Goal: Find specific page/section: Find specific page/section

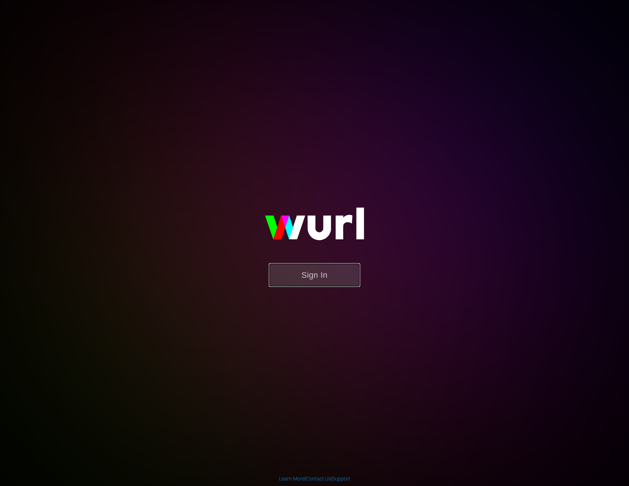
click at [324, 281] on button "Sign In" at bounding box center [314, 275] width 91 height 24
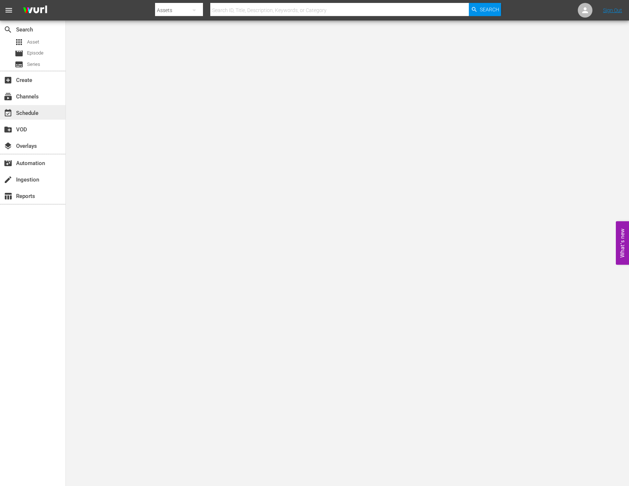
click at [48, 109] on div "event_available Schedule" at bounding box center [32, 112] width 65 height 15
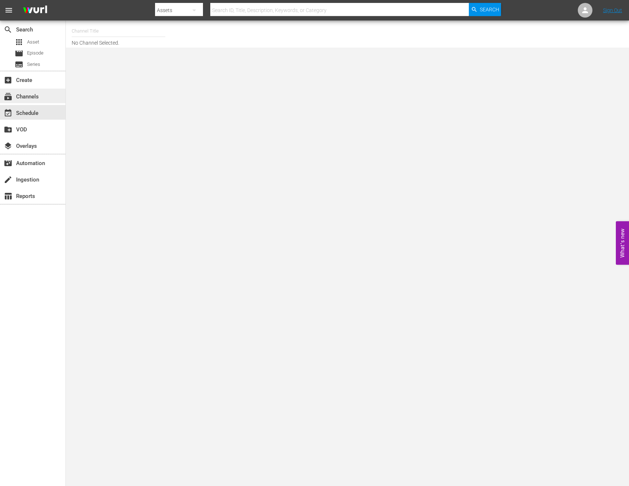
click at [38, 98] on div "subscriptions Channels" at bounding box center [20, 95] width 41 height 7
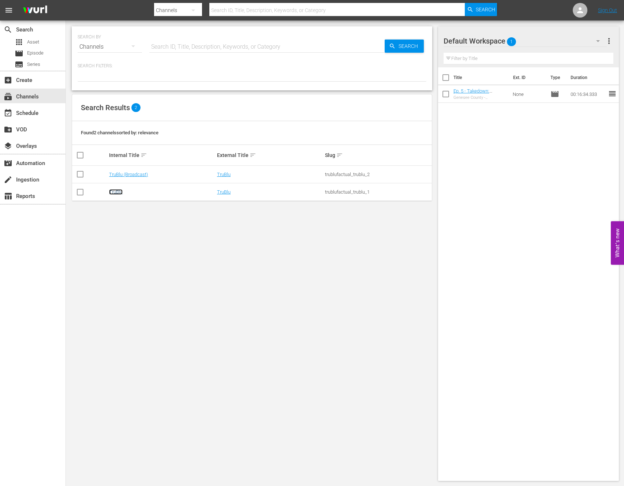
click at [114, 192] on link "TruBlu" at bounding box center [116, 191] width 14 height 5
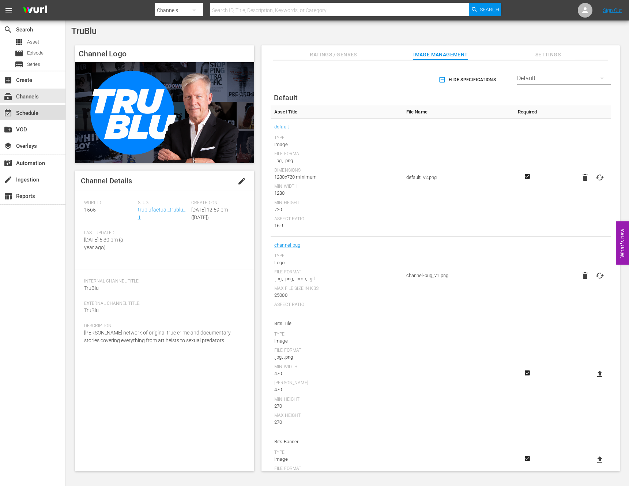
click at [22, 107] on div "event_available Schedule" at bounding box center [32, 112] width 65 height 15
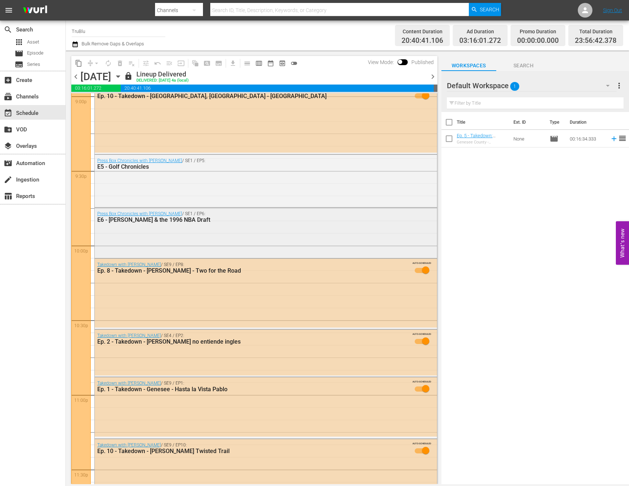
scroll to position [3116, 0]
